Goal: Book appointment/travel/reservation

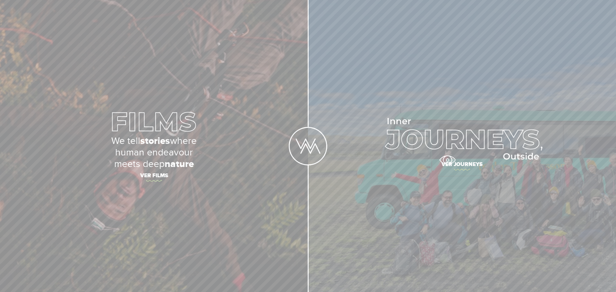
click at [448, 160] on span "Ver journeys" at bounding box center [462, 165] width 225 height 13
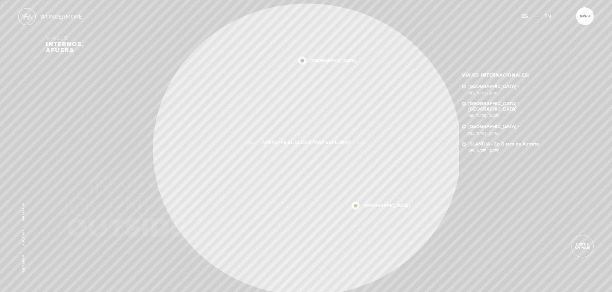
scroll to position [0, -3210]
click at [498, 106] on link "[GEOGRAPHIC_DATA] - [GEOGRAPHIC_DATA] Del [DATE] - [DATE]" at bounding box center [517, 109] width 98 height 16
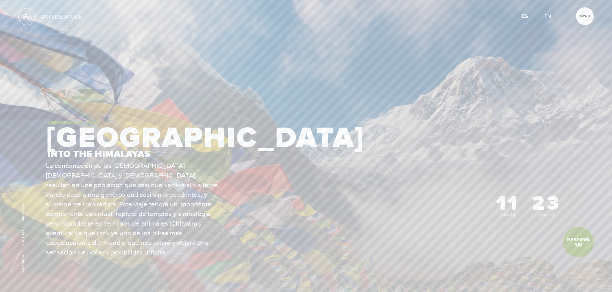
click at [582, 240] on link "Reserva Ya!" at bounding box center [578, 242] width 30 height 30
